Goal: Task Accomplishment & Management: Use online tool/utility

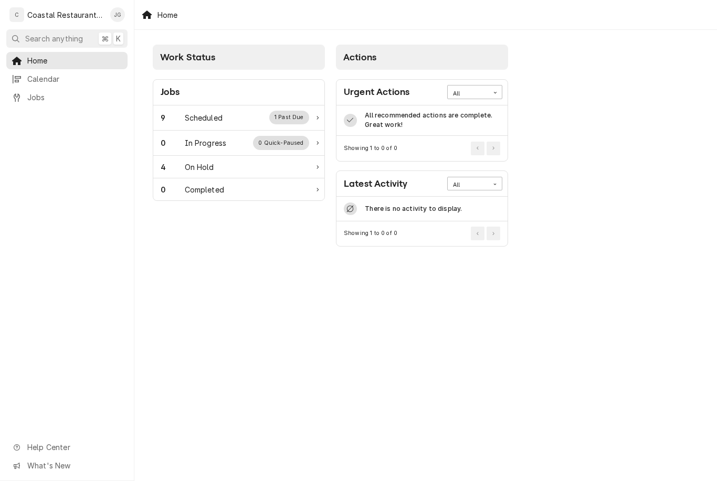
click at [197, 116] on div "Scheduled" at bounding box center [204, 117] width 38 height 11
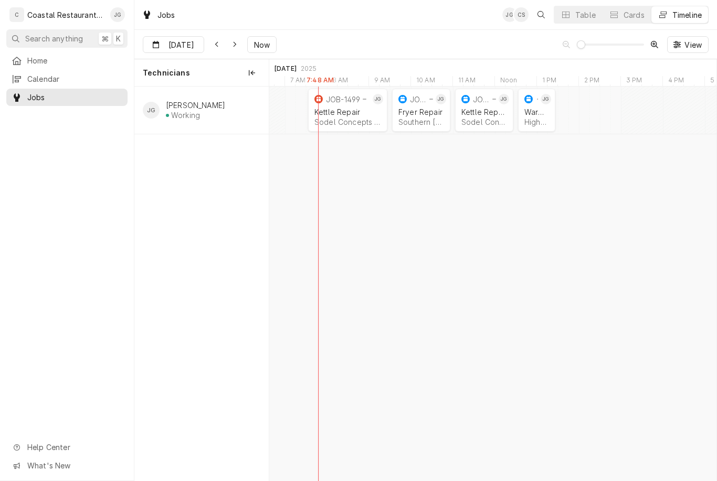
scroll to position [0, 8769]
click at [538, 120] on div "Highwater Managment | Ocean City, 21842" at bounding box center [536, 122] width 25 height 9
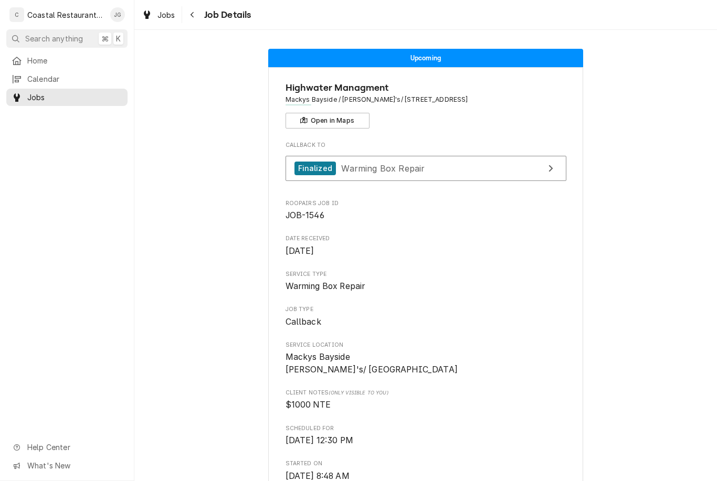
click at [49, 60] on span "Home" at bounding box center [74, 60] width 95 height 11
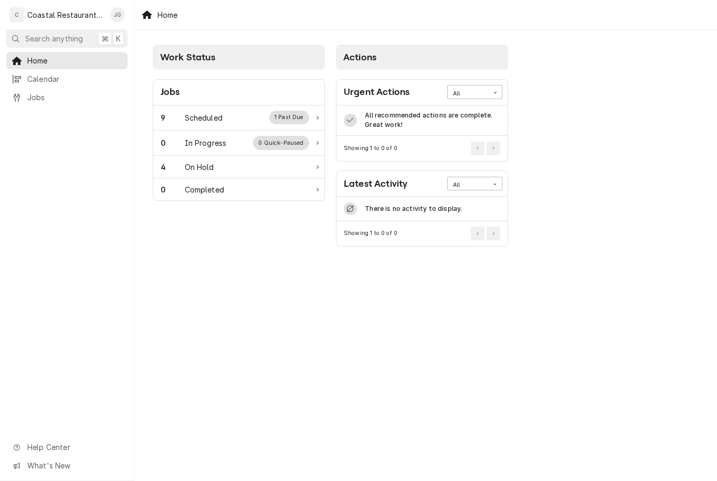
click at [202, 122] on div "Scheduled" at bounding box center [204, 117] width 38 height 11
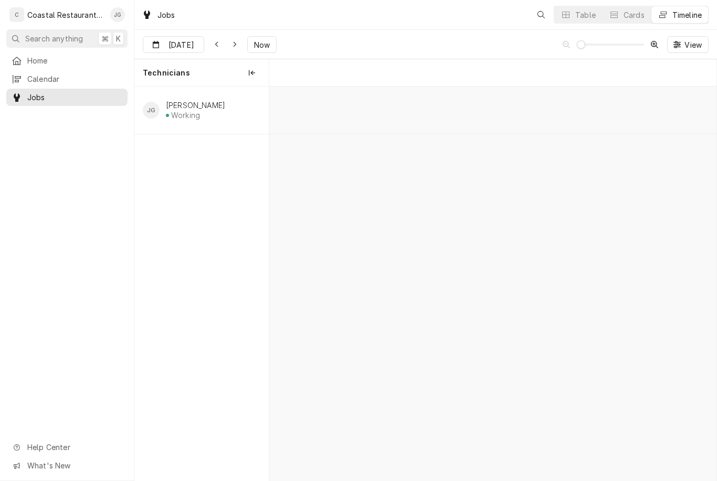
scroll to position [0, 8853]
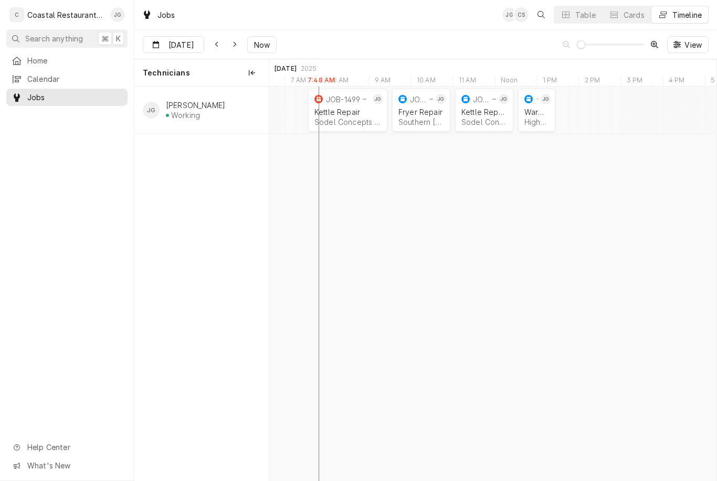
click at [417, 118] on div "Southern Delaware Brewing Company | Ocean View, 19970" at bounding box center [421, 122] width 46 height 9
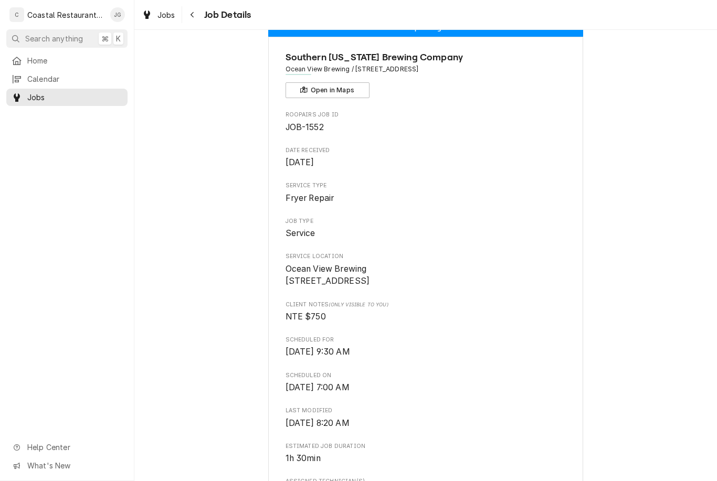
scroll to position [32, 0]
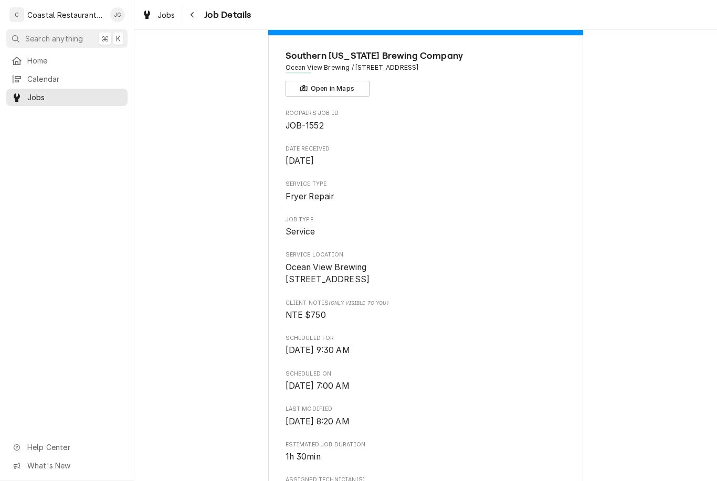
click at [62, 66] on link "Home" at bounding box center [66, 60] width 121 height 17
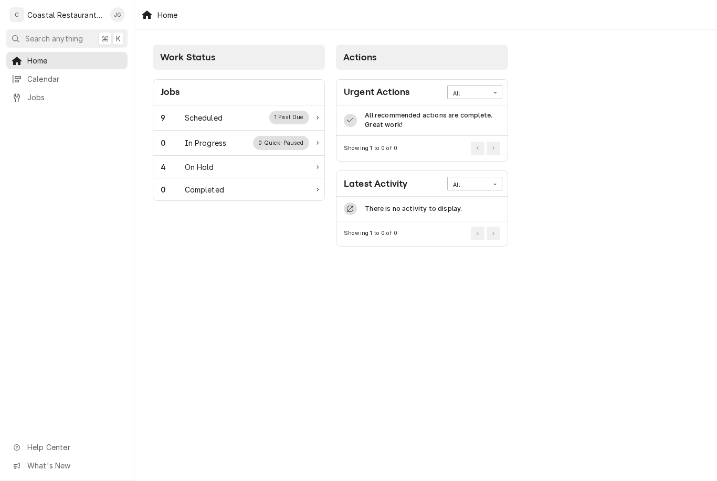
click at [214, 120] on div "Scheduled" at bounding box center [204, 117] width 38 height 11
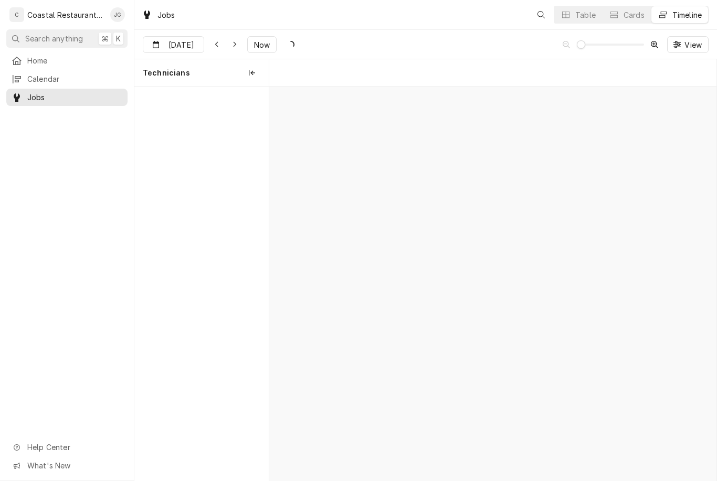
scroll to position [0, 8853]
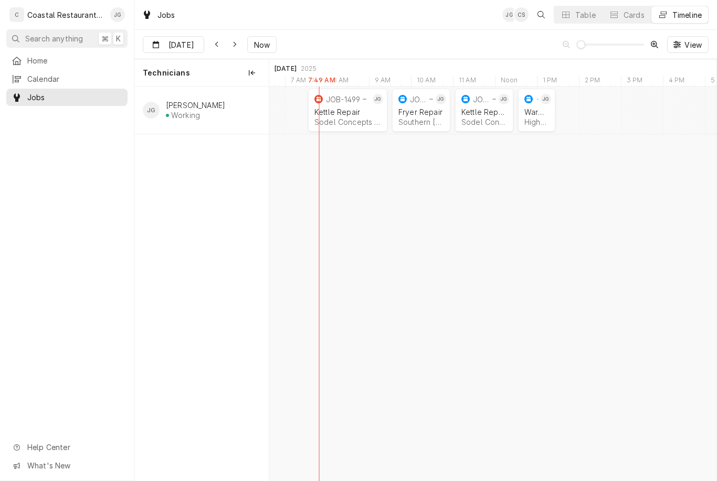
click at [481, 114] on div "Kettle Repair" at bounding box center [484, 112] width 46 height 9
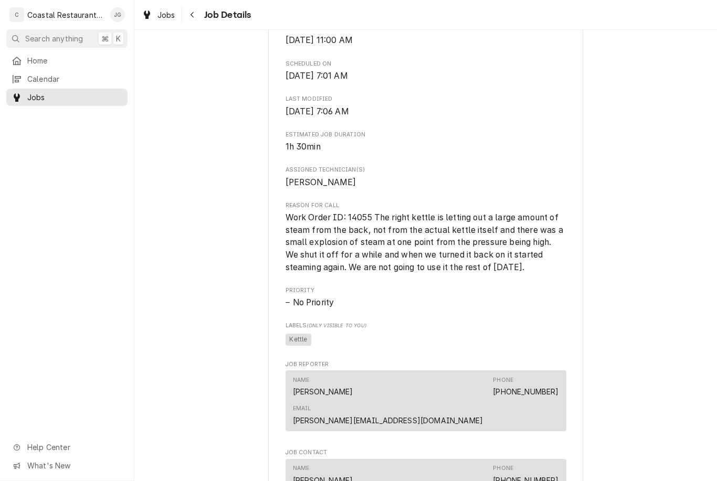
scroll to position [346, 0]
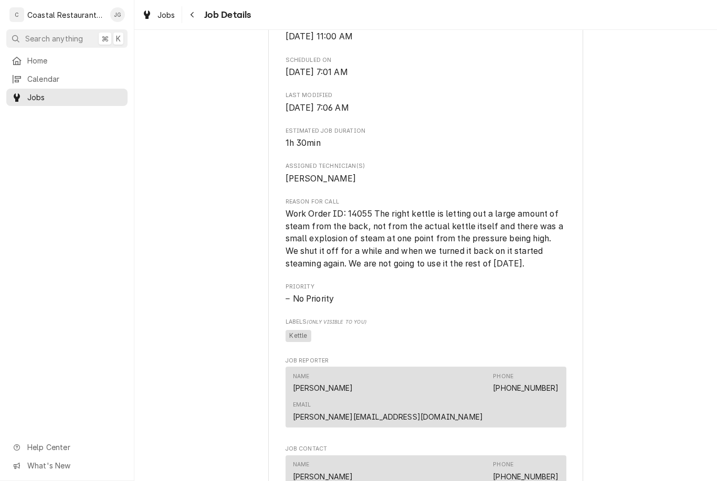
click at [71, 65] on div "Home" at bounding box center [66, 60] width 117 height 13
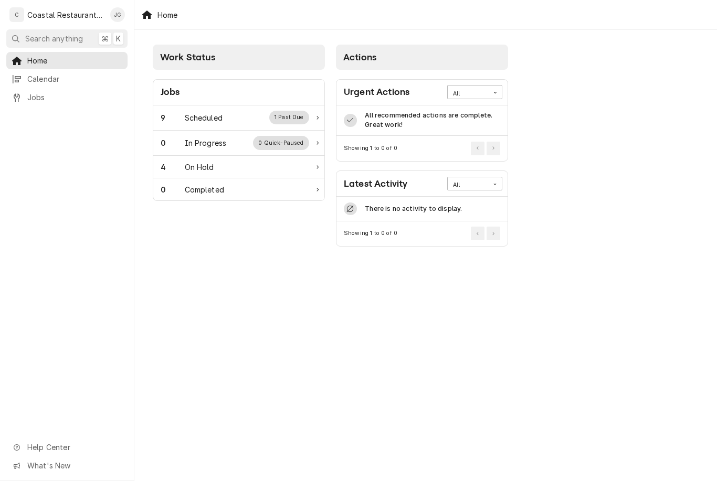
click at [231, 118] on div "9 Scheduled 1 Past Due" at bounding box center [235, 118] width 149 height 14
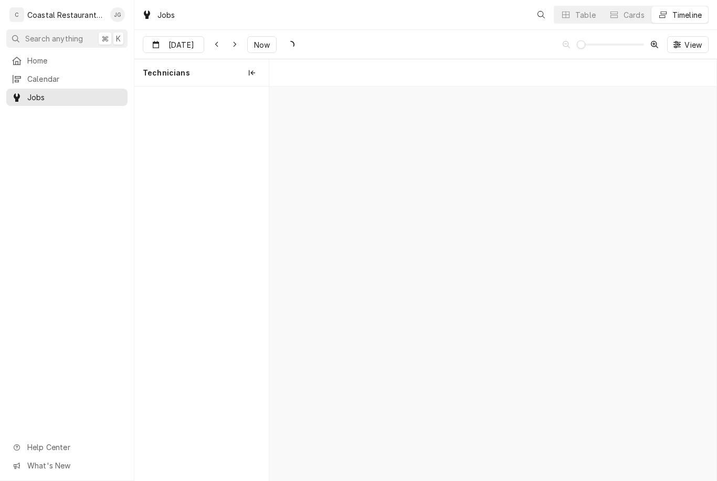
scroll to position [0, 8853]
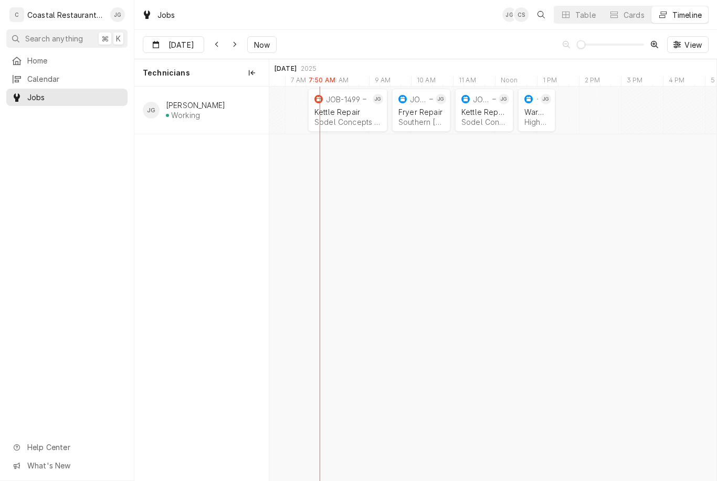
click at [342, 116] on div "Kettle Repair Sodel Concepts | Rehoboth Beach, 19971" at bounding box center [347, 116] width 71 height 23
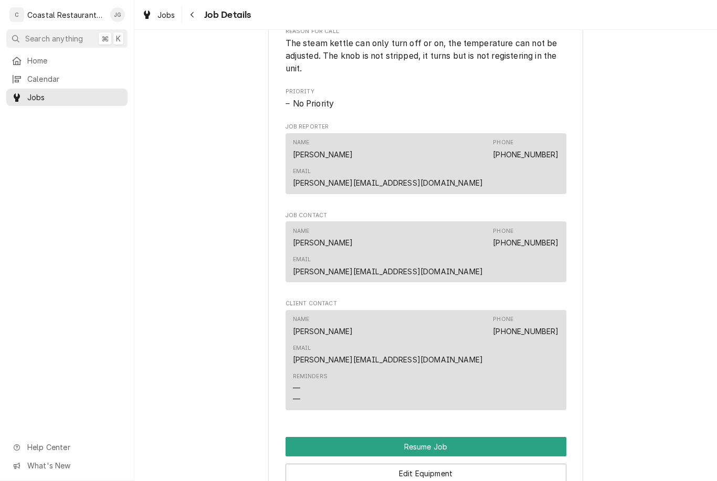
scroll to position [693, 0]
click at [422, 437] on button "Resume Job" at bounding box center [425, 446] width 281 height 19
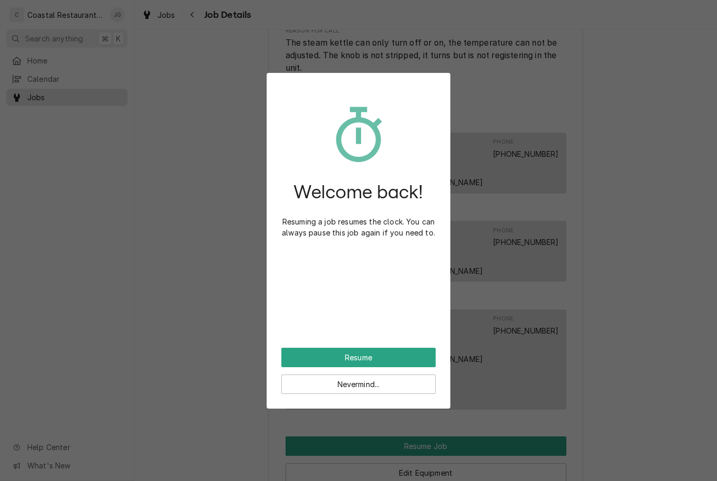
click at [360, 363] on button "Resume" at bounding box center [358, 357] width 154 height 19
click at [363, 361] on button "Resume" at bounding box center [358, 357] width 154 height 19
